Goal: Information Seeking & Learning: Learn about a topic

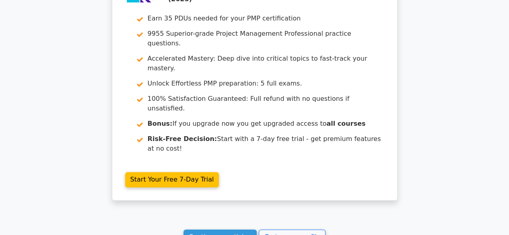
scroll to position [2048, 0]
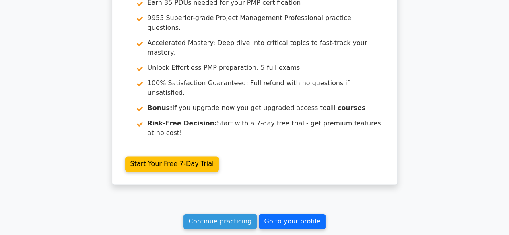
click at [250, 214] on link "Go to your profile" at bounding box center [292, 221] width 67 height 15
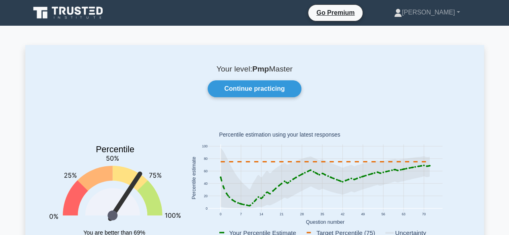
click at [54, 14] on icon at bounding box center [55, 11] width 6 height 8
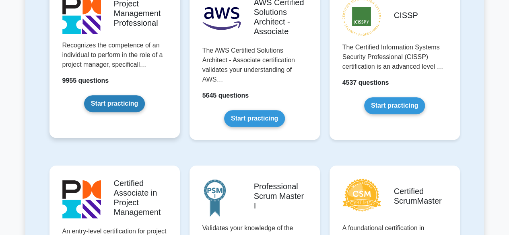
scroll to position [201, 0]
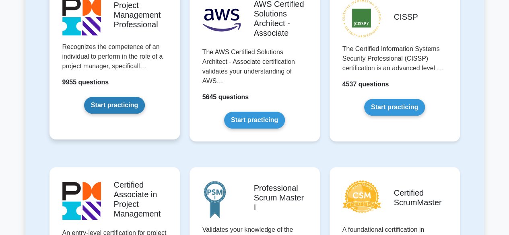
click at [120, 104] on link "Start practicing" at bounding box center [114, 105] width 61 height 17
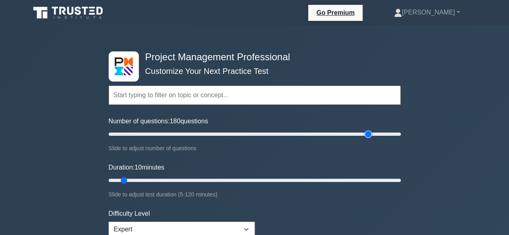
drag, startPoint x: 119, startPoint y: 135, endPoint x: 369, endPoint y: 136, distance: 250.3
type input "180"
click at [369, 136] on input "Number of questions: 180 questions" at bounding box center [255, 135] width 292 height 10
drag, startPoint x: 122, startPoint y: 180, endPoint x: 415, endPoint y: 186, distance: 293.5
type input "120"
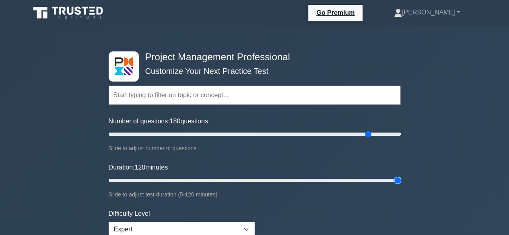
click at [401, 186] on input "Duration: 120 minutes" at bounding box center [255, 181] width 292 height 10
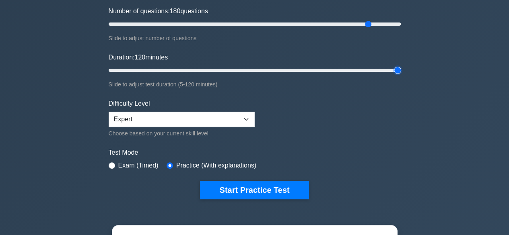
scroll to position [121, 0]
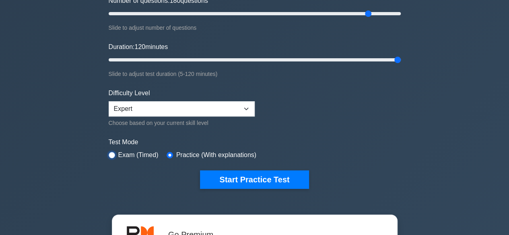
click at [113, 153] on input "radio" at bounding box center [112, 155] width 6 height 6
radio input "true"
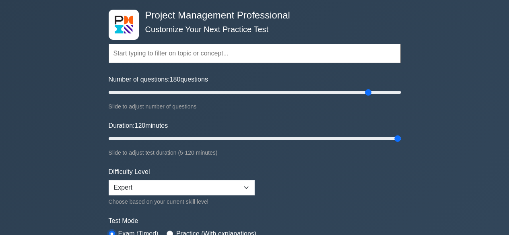
scroll to position [40, 0]
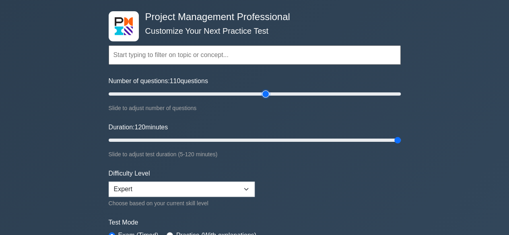
drag, startPoint x: 367, startPoint y: 95, endPoint x: 265, endPoint y: 98, distance: 101.9
click at [265, 98] on input "Number of questions: 110 questions" at bounding box center [255, 94] width 292 height 10
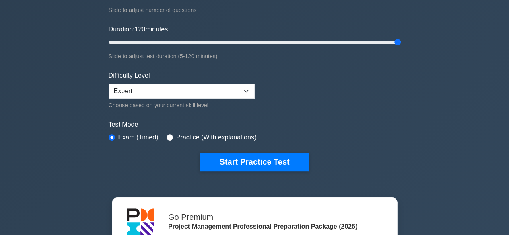
scroll to position [80, 0]
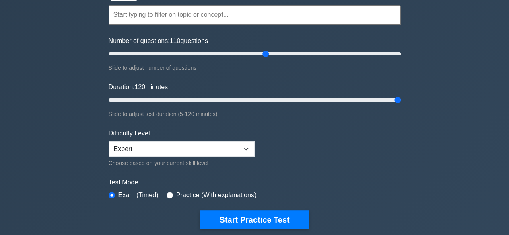
click at [42, 144] on div "Project Management Professional Customize Your Next Practice Test Topics Scope …" at bounding box center [254, 204] width 509 height 519
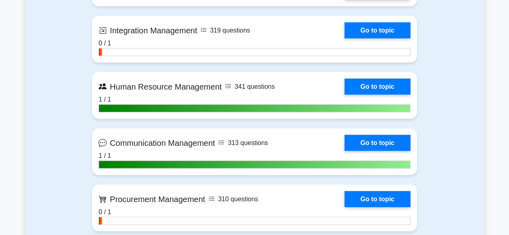
scroll to position [845, 0]
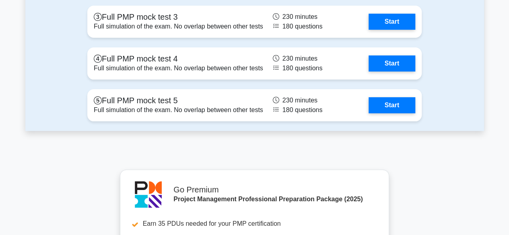
scroll to position [3059, 0]
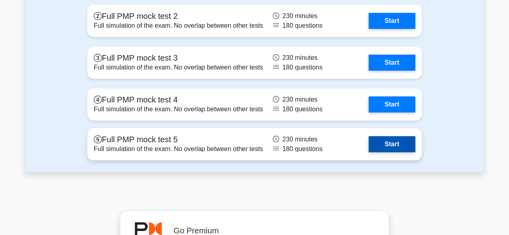
click at [400, 144] on link "Start" at bounding box center [392, 144] width 47 height 16
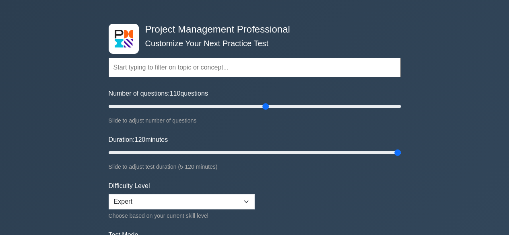
scroll to position [40, 0]
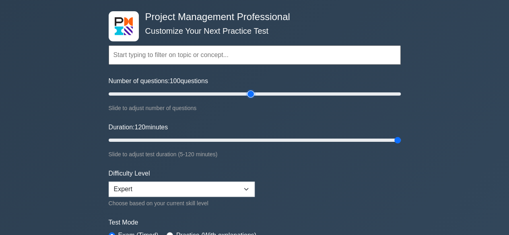
drag, startPoint x: 263, startPoint y: 93, endPoint x: 254, endPoint y: 93, distance: 9.7
type input "100"
click at [254, 93] on input "Number of questions: 100 questions" at bounding box center [255, 94] width 292 height 10
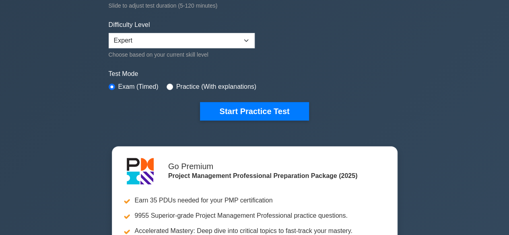
scroll to position [201, 0]
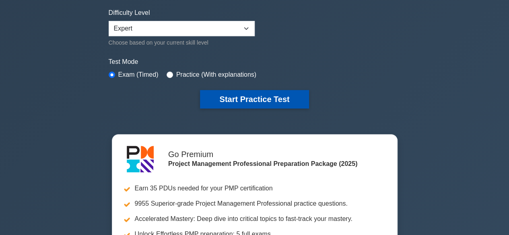
click at [273, 97] on button "Start Practice Test" at bounding box center [254, 99] width 109 height 19
click at [239, 103] on button "Start Practice Test" at bounding box center [254, 99] width 109 height 19
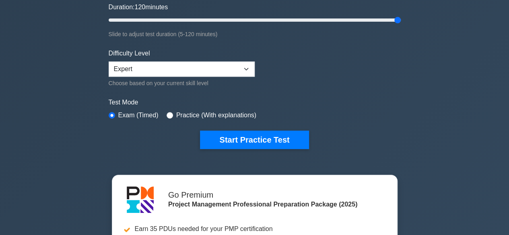
scroll to position [161, 0]
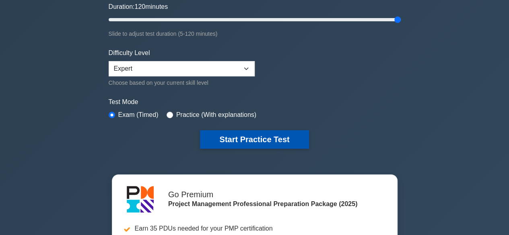
click at [268, 140] on button "Start Practice Test" at bounding box center [254, 139] width 109 height 19
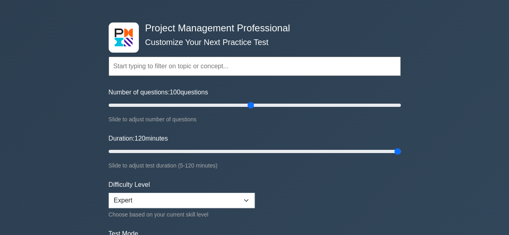
scroll to position [40, 0]
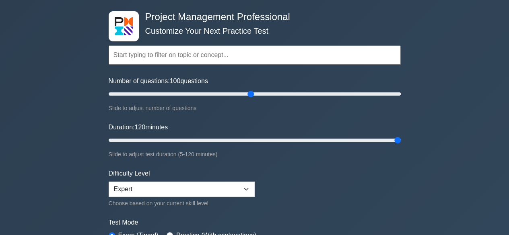
click at [309, 57] on input "text" at bounding box center [255, 54] width 292 height 19
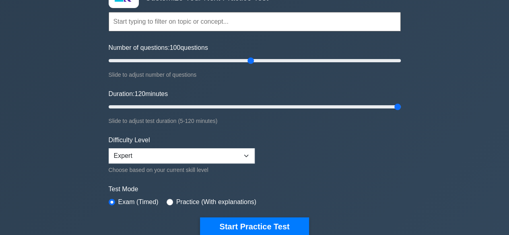
scroll to position [121, 0]
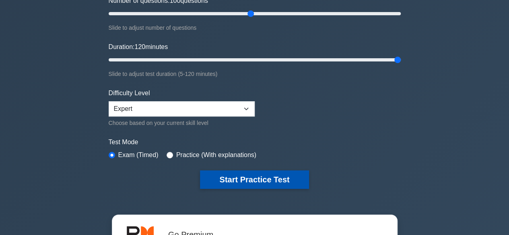
click at [279, 175] on button "Start Practice Test" at bounding box center [254, 180] width 109 height 19
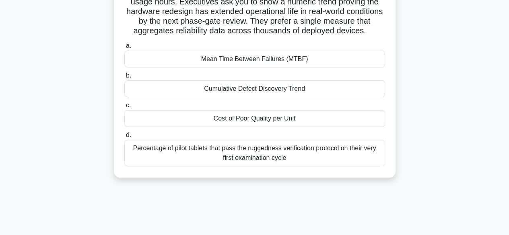
click at [248, 97] on div "Cumulative Defect Discovery Trend" at bounding box center [254, 88] width 261 height 17
click at [124, 78] on input "b. Cumulative Defect Discovery Trend" at bounding box center [124, 75] width 0 height 5
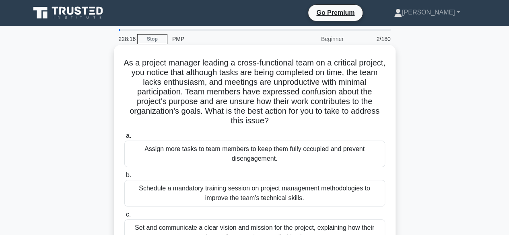
click at [244, 153] on div "Assign more tasks to team members to keep them fully occupied and prevent disen…" at bounding box center [254, 154] width 261 height 27
click at [124, 139] on input "a. Assign more tasks to team members to keep them fully occupied and prevent di…" at bounding box center [124, 136] width 0 height 5
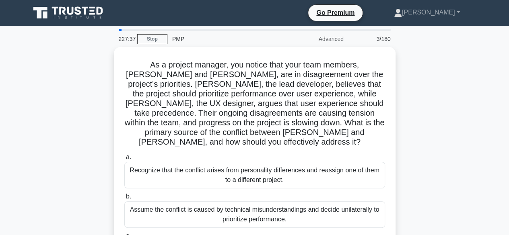
click at [217, 39] on div "PMP" at bounding box center [222, 39] width 111 height 16
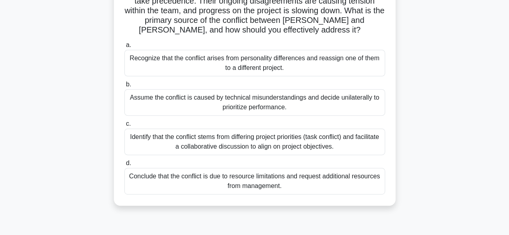
scroll to position [38, 0]
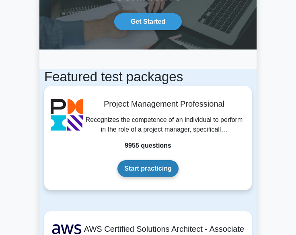
scroll to position [80, 0]
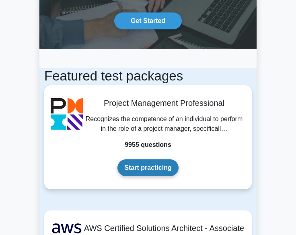
click at [142, 165] on link "Start practicing" at bounding box center [148, 167] width 61 height 17
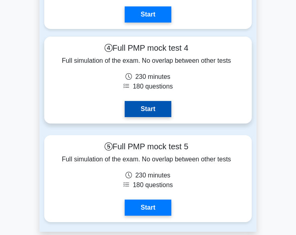
scroll to position [4830, 0]
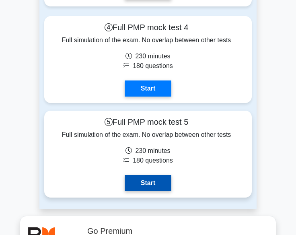
click at [150, 182] on link "Start" at bounding box center [148, 183] width 47 height 16
